Goal: Unclear

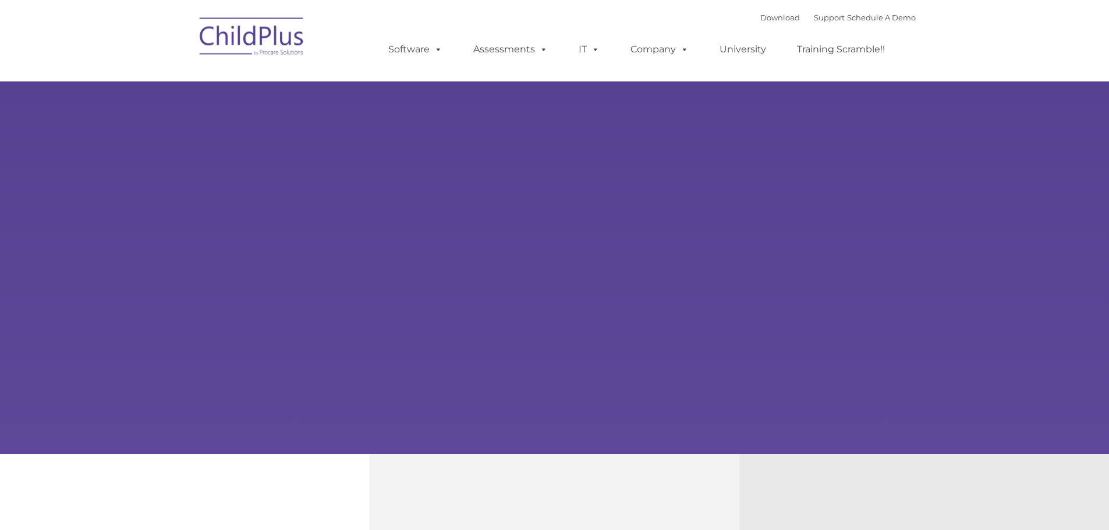
type input ""
select select "MEDIUM"
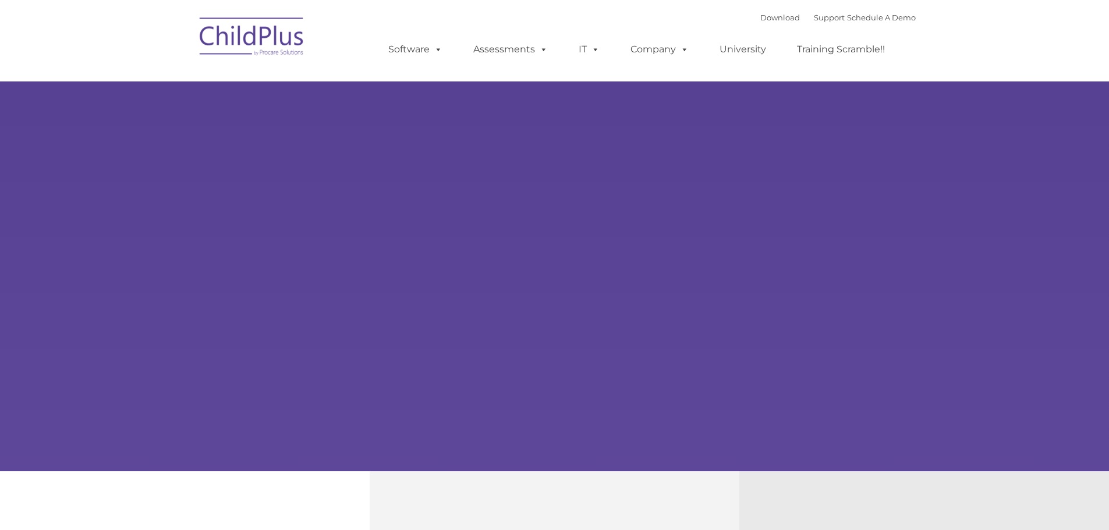
type input ""
select select "MEDIUM"
